Goal: Transaction & Acquisition: Purchase product/service

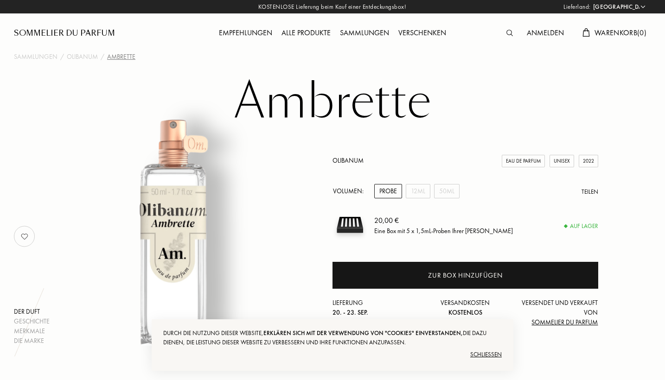
select select "PL"
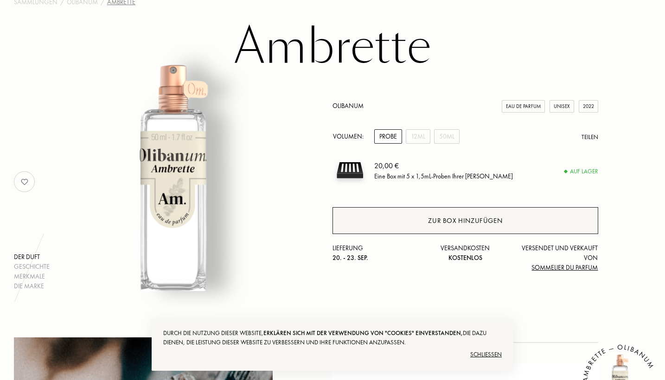
scroll to position [65, 0]
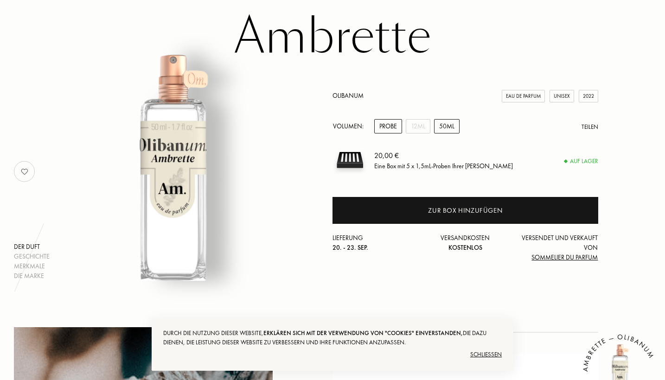
click at [439, 132] on div "50mL" at bounding box center [447, 126] width 26 height 14
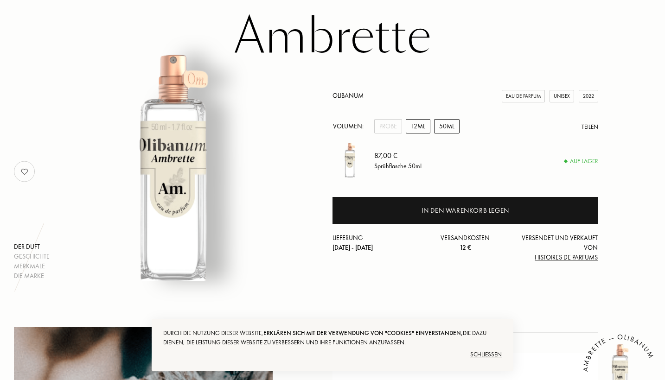
click at [420, 129] on div "12mL" at bounding box center [418, 126] width 25 height 14
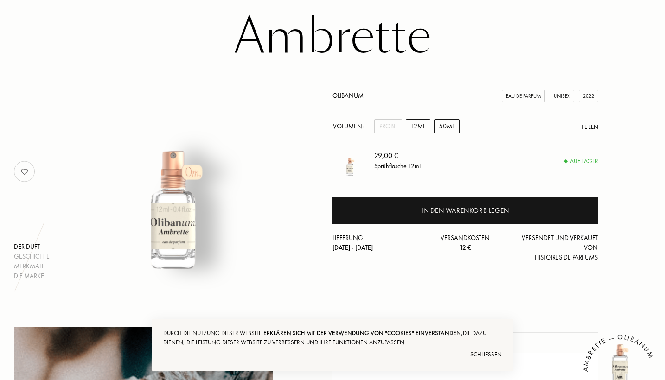
click at [447, 131] on div "50mL" at bounding box center [447, 126] width 26 height 14
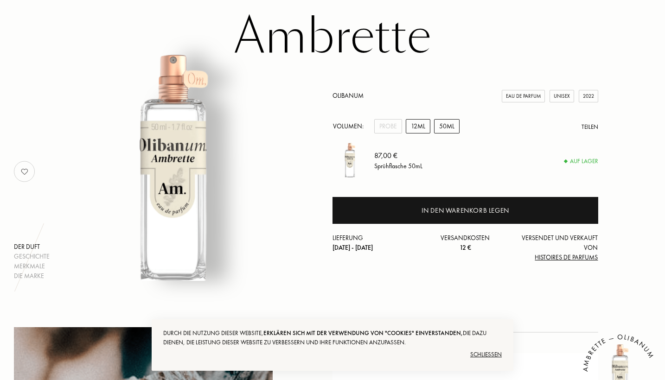
click at [419, 129] on div "12mL" at bounding box center [418, 126] width 25 height 14
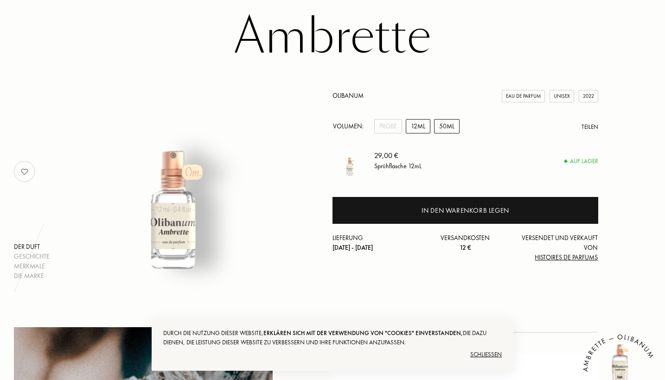
click at [446, 127] on div "50mL" at bounding box center [447, 126] width 26 height 14
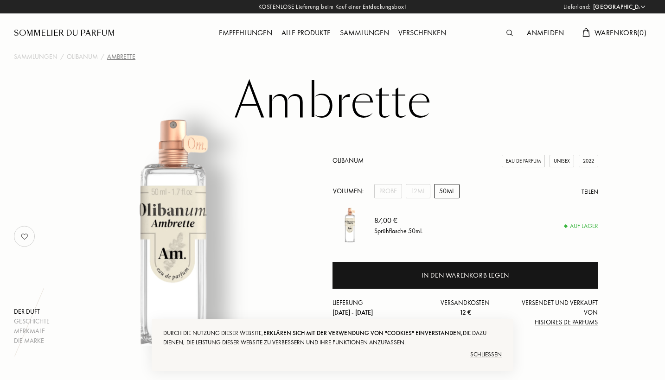
scroll to position [0, 0]
click at [127, 1] on div "KOSTENLOSE Lieferung beim Kauf einer Entdeckungsbox! Lieferland: Afghanistan Äg…" at bounding box center [332, 6] width 665 height 13
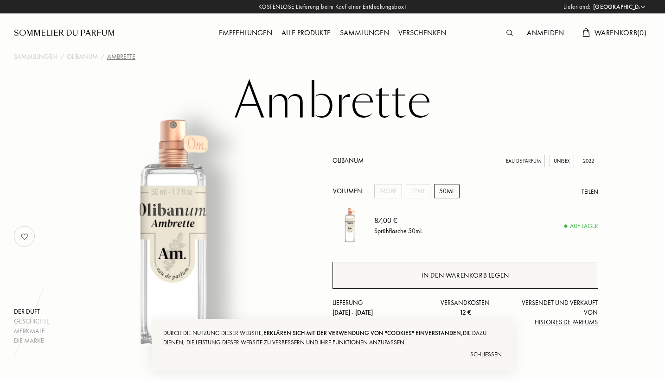
click at [441, 275] on div "In den Warenkorb legen" at bounding box center [466, 276] width 88 height 11
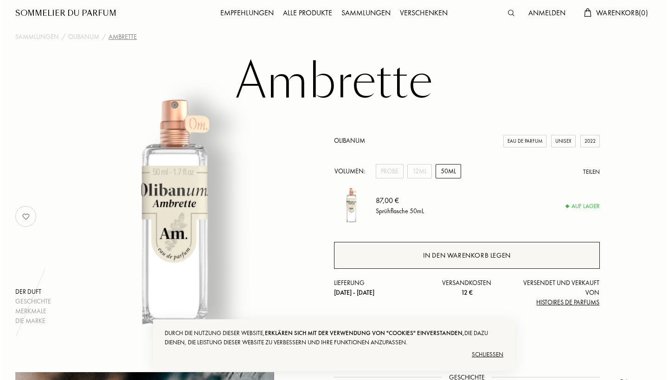
scroll to position [23, 0]
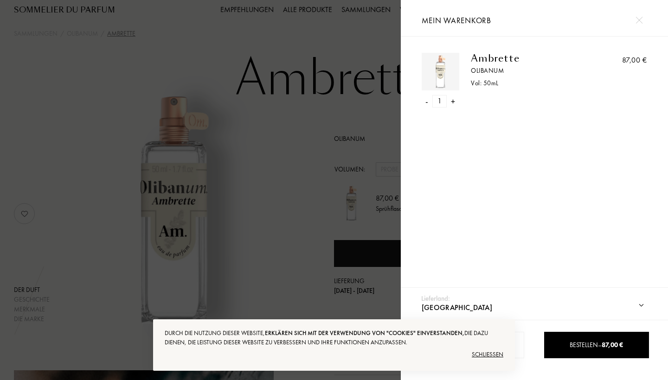
click at [492, 354] on div "Schließen" at bounding box center [334, 355] width 339 height 15
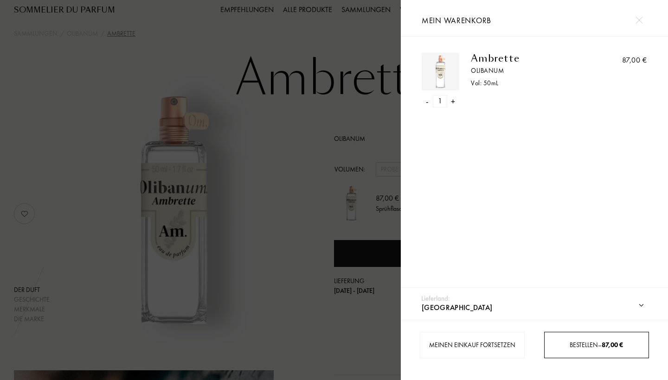
click at [567, 353] on div "Bestellen – 87,00 €" at bounding box center [596, 345] width 104 height 26
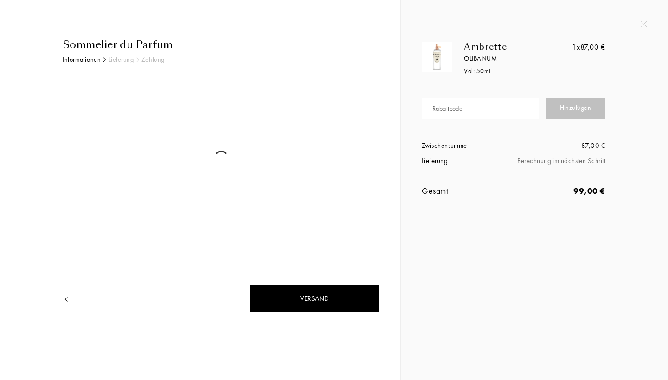
select select "PL"
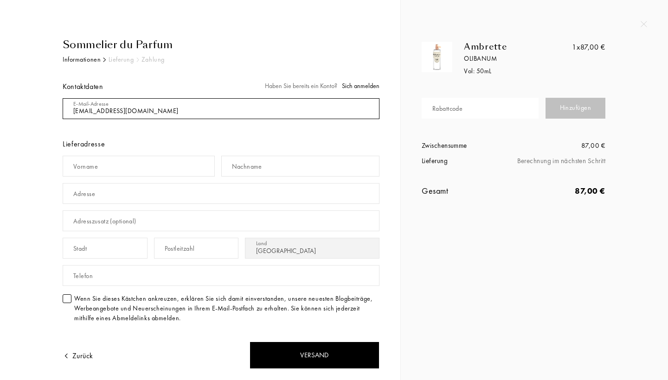
type input "[EMAIL_ADDRESS][DOMAIN_NAME]"
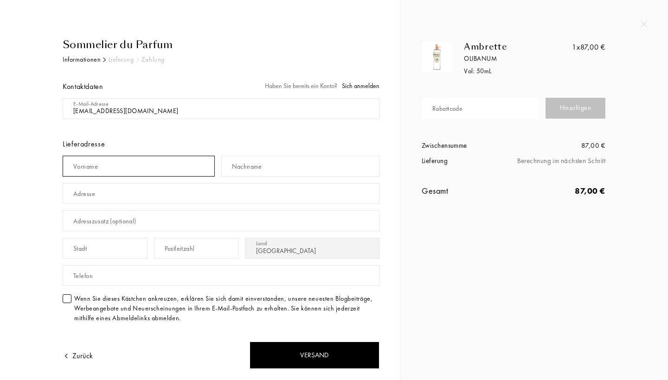
click at [131, 164] on input "text" at bounding box center [139, 166] width 152 height 21
type input "Zuzanna"
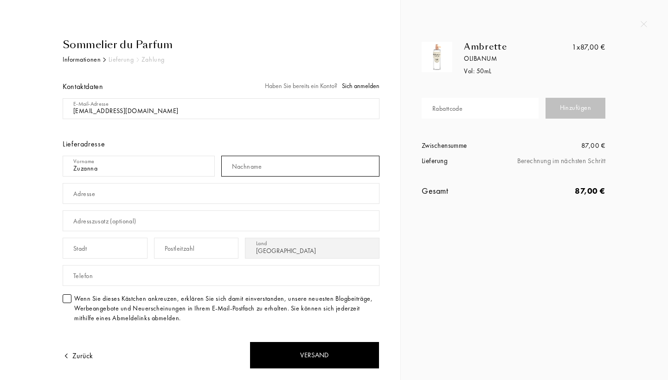
click at [282, 167] on input "text" at bounding box center [300, 166] width 159 height 21
type input "Cichoszewska"
click at [226, 195] on input "text" at bounding box center [221, 193] width 317 height 21
type input "Złota 4"
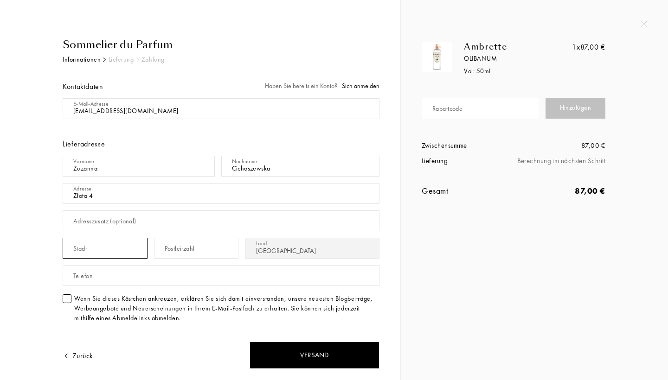
click at [112, 246] on input "text" at bounding box center [105, 248] width 85 height 21
type input "Dębno"
click at [213, 251] on input "text" at bounding box center [196, 248] width 85 height 21
type input "74-400"
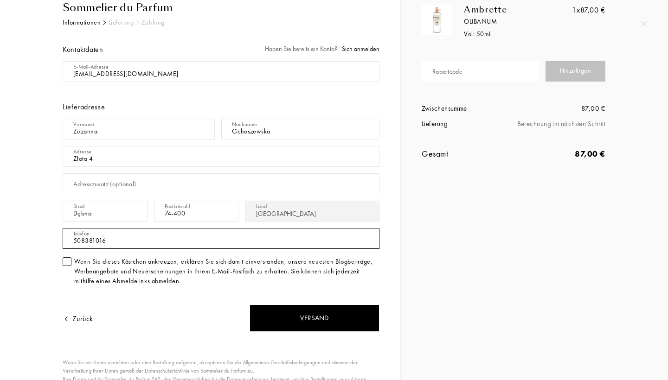
scroll to position [39, 0]
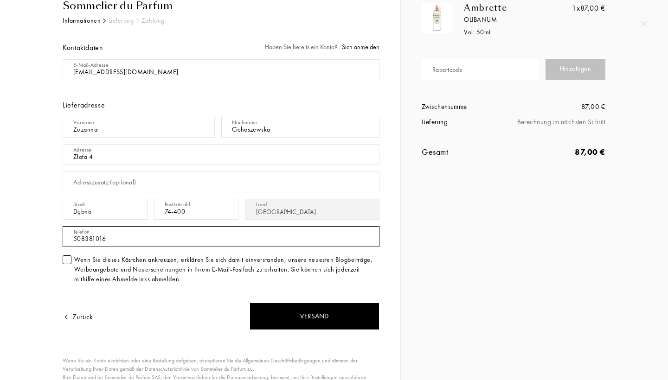
type input "508381016"
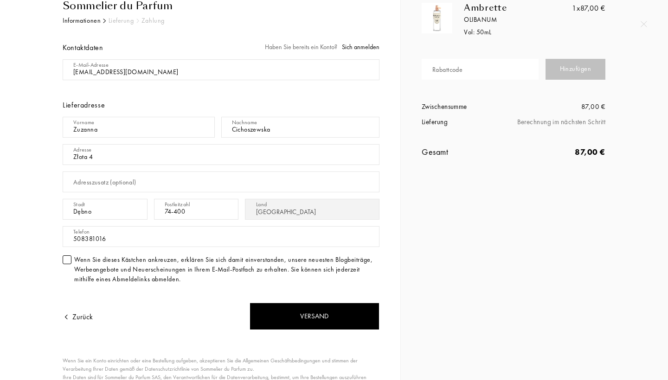
click at [64, 258] on div at bounding box center [67, 260] width 9 height 9
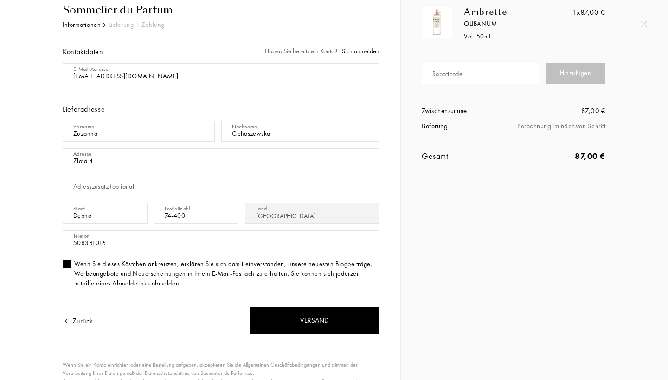
scroll to position [25, 0]
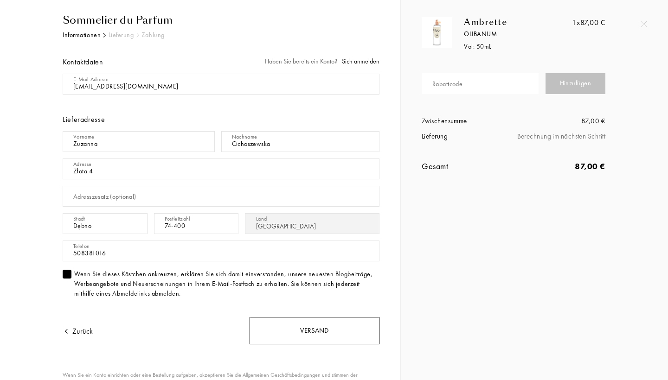
click at [280, 322] on div "Versand" at bounding box center [315, 330] width 130 height 27
